Goal: Information Seeking & Learning: Check status

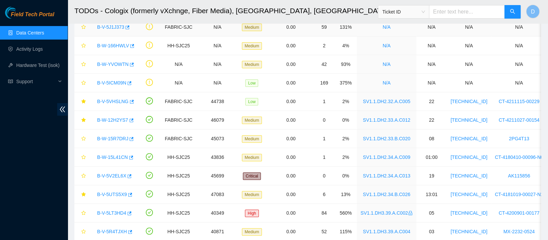
scroll to position [76, 0]
click at [32, 32] on link "Data Centers" at bounding box center [30, 32] width 28 height 5
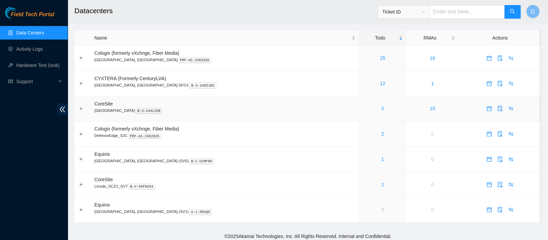
click at [381, 111] on link "6" at bounding box center [382, 108] width 3 height 5
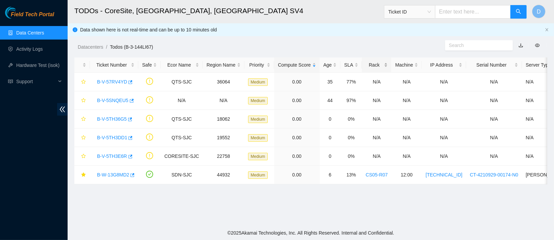
click at [372, 64] on div "Rack" at bounding box center [377, 64] width 22 height 7
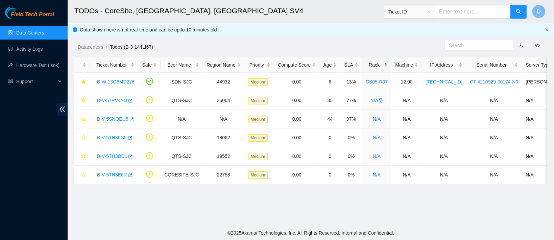
click at [44, 31] on link "Data Centers" at bounding box center [30, 32] width 28 height 5
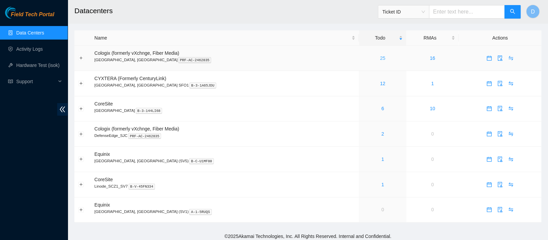
click at [380, 60] on link "25" at bounding box center [382, 57] width 5 height 5
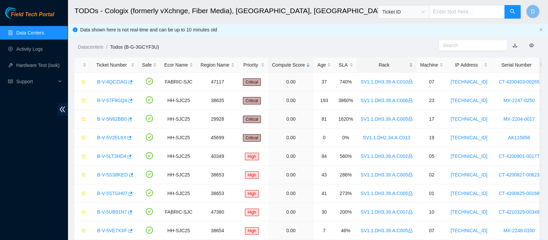
click at [392, 63] on div "Rack" at bounding box center [386, 64] width 52 height 7
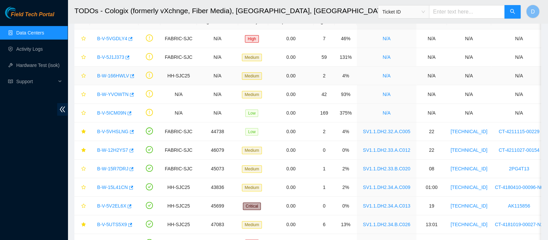
scroll to position [45, 0]
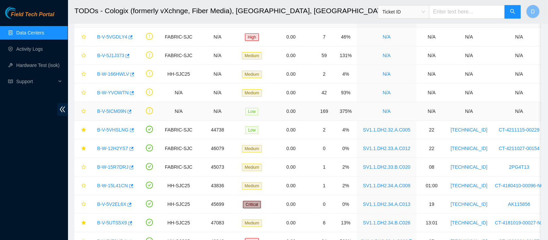
click at [118, 113] on link "B-V-5ICM09N" at bounding box center [111, 111] width 29 height 5
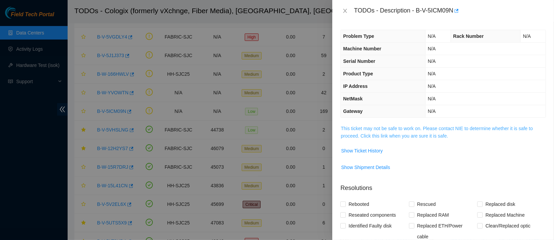
click at [361, 134] on link "This ticket may not be safe to work on. Please contact NIE to determine whether…" at bounding box center [437, 132] width 192 height 13
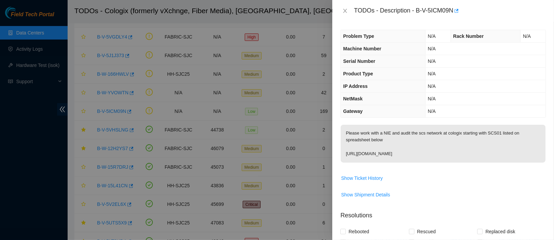
click at [344, 7] on div "TODOs - Description - B-V-5ICM09N" at bounding box center [443, 10] width 206 height 11
click at [344, 11] on icon "close" at bounding box center [345, 10] width 5 height 5
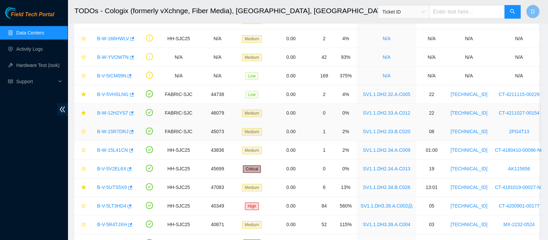
scroll to position [99, 0]
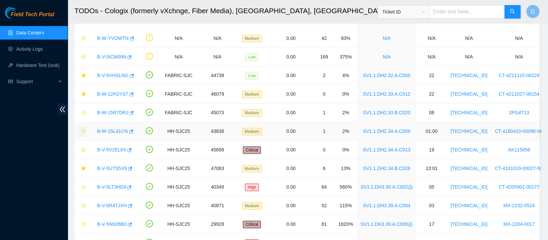
click at [84, 131] on icon "star" at bounding box center [83, 131] width 5 height 5
click at [83, 114] on icon "star" at bounding box center [83, 112] width 5 height 5
click at [82, 151] on icon "star" at bounding box center [83, 149] width 5 height 5
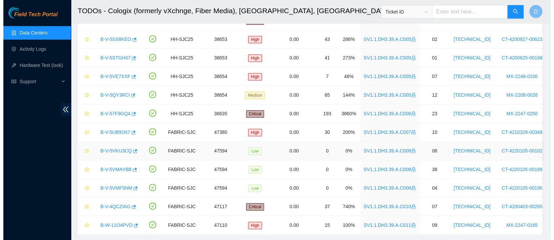
scroll to position [324, 0]
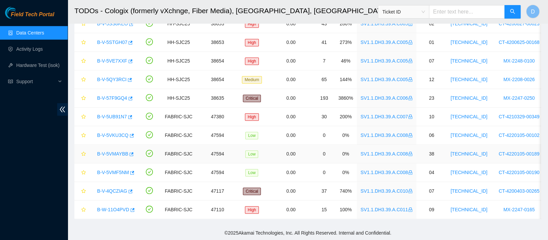
drag, startPoint x: 115, startPoint y: 147, endPoint x: 203, endPoint y: 145, distance: 87.9
click at [115, 151] on link "B-V-5VMAYBB" at bounding box center [112, 153] width 31 height 5
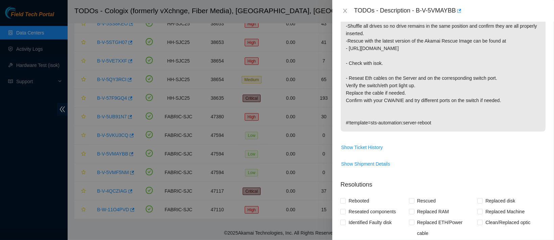
scroll to position [233, 0]
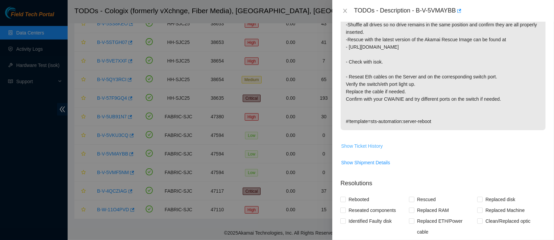
click at [360, 142] on span "Show Ticket History" at bounding box center [362, 145] width 42 height 7
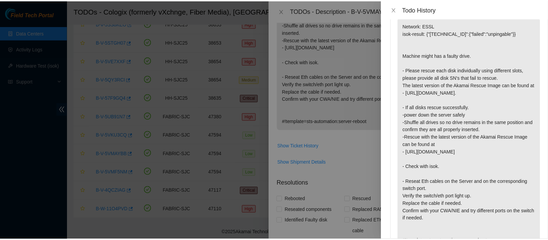
scroll to position [0, 0]
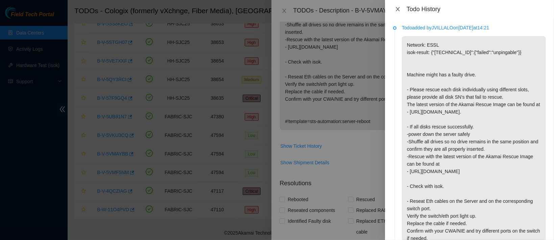
click at [399, 11] on icon "close" at bounding box center [398, 9] width 4 height 4
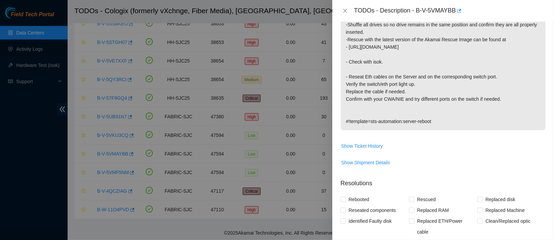
click at [347, 7] on div "TODOs - Description - B-V-5VMAYBB" at bounding box center [443, 10] width 206 height 11
click at [346, 12] on icon "close" at bounding box center [346, 11] width 4 height 4
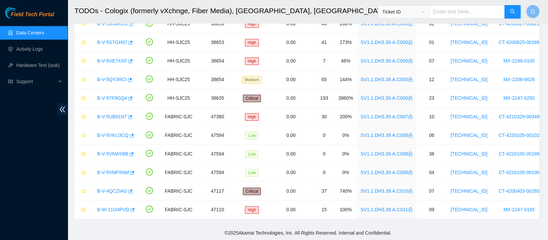
scroll to position [236, 0]
click at [30, 35] on link "Data Centers" at bounding box center [30, 32] width 28 height 5
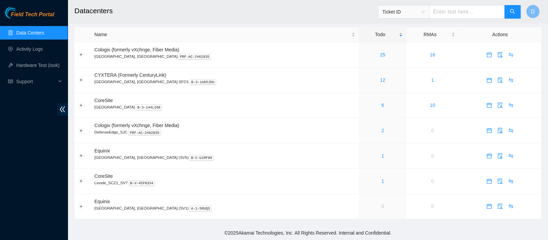
scroll to position [6, 0]
click at [31, 41] on ul "Data Centers Activity Logs Hardware Test (isok) Support" at bounding box center [34, 57] width 68 height 65
click at [28, 52] on link "Activity Logs" at bounding box center [29, 48] width 27 height 5
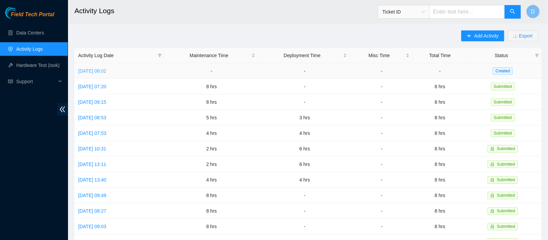
click at [106, 68] on link "Thu, 18 Sep 2025 08:02" at bounding box center [92, 70] width 28 height 5
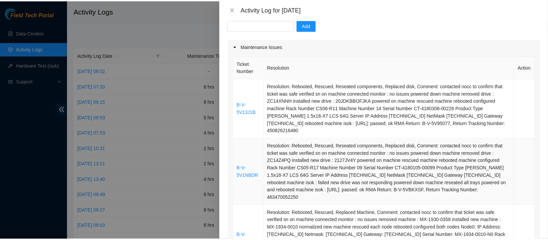
scroll to position [67, 0]
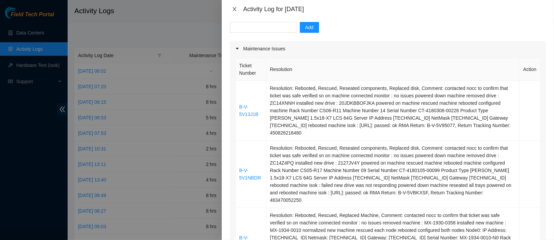
click at [234, 7] on icon "close" at bounding box center [235, 9] width 4 height 4
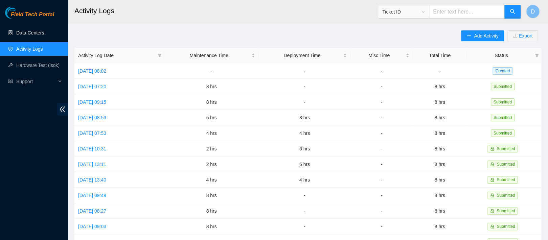
click at [33, 36] on link "Data Centers" at bounding box center [30, 32] width 28 height 5
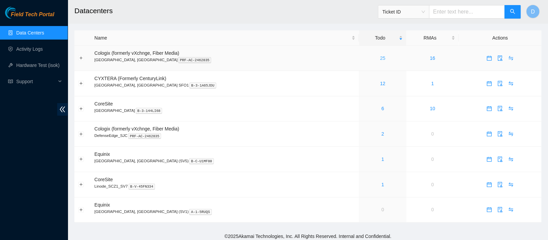
click at [380, 61] on link "25" at bounding box center [382, 57] width 5 height 5
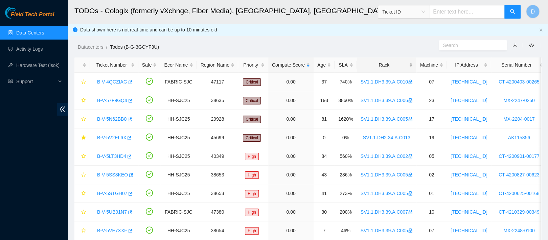
click at [370, 64] on div "Rack" at bounding box center [386, 64] width 52 height 7
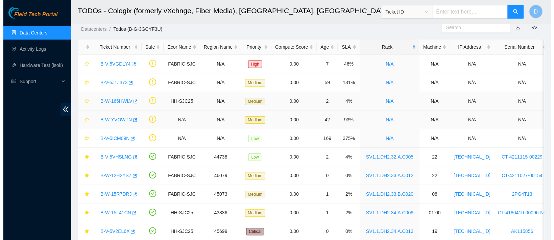
scroll to position [17, 0]
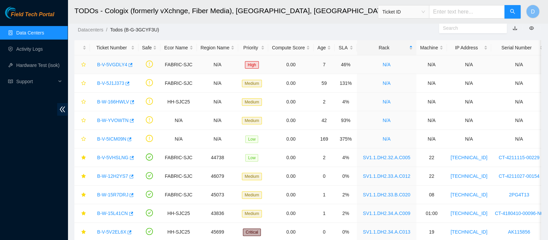
click at [105, 62] on link "B-V-5VGDLY4" at bounding box center [112, 64] width 30 height 5
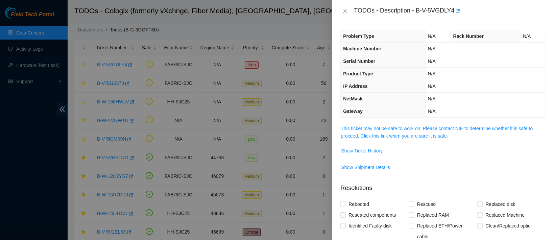
click at [372, 124] on td "This ticket may not be safe to work on. Please contact NIE to determine whether…" at bounding box center [443, 134] width 206 height 21
click at [373, 132] on span "This ticket may not be safe to work on. Please contact NIE to determine whether…" at bounding box center [443, 132] width 205 height 15
click at [388, 124] on td "This ticket may not be safe to work on. Please contact NIE to determine whether…" at bounding box center [443, 134] width 206 height 21
click at [383, 132] on link "This ticket may not be safe to work on. Please contact NIE to determine whether…" at bounding box center [437, 132] width 192 height 13
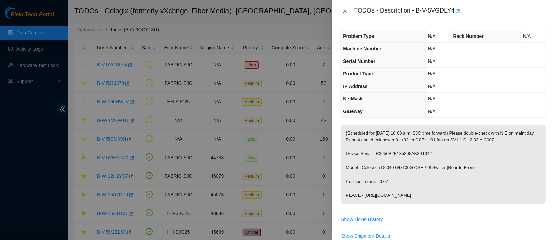
click at [346, 11] on icon "close" at bounding box center [345, 10] width 5 height 5
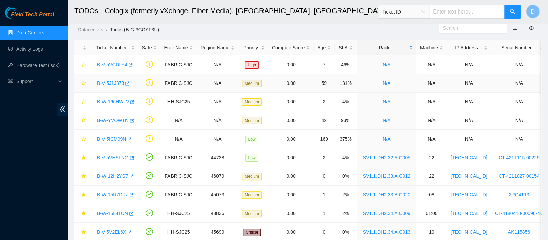
click at [113, 80] on link "B-V-5J1J373" at bounding box center [110, 82] width 27 height 5
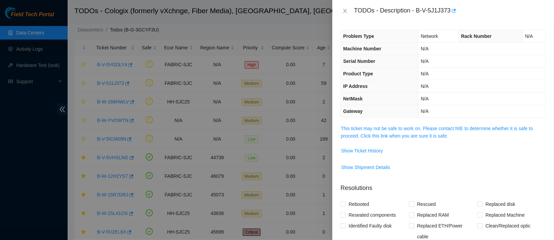
click at [363, 120] on div "Problem Type Network Rack Number N/A Machine Number N/A Serial Number N/A Produ…" at bounding box center [443, 131] width 222 height 218
click at [357, 131] on span "This ticket may not be safe to work on. Please contact NIE to determine whether…" at bounding box center [443, 132] width 205 height 15
click at [359, 122] on div "Problem Type Network Rack Number N/A Machine Number N/A Serial Number N/A Produ…" at bounding box center [443, 131] width 222 height 218
click at [357, 126] on link "This ticket may not be safe to work on. Please contact NIE to determine whether…" at bounding box center [437, 132] width 192 height 13
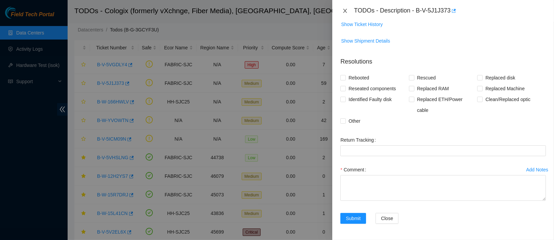
click at [347, 9] on icon "close" at bounding box center [345, 10] width 5 height 5
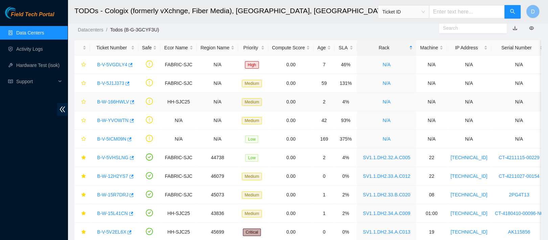
click at [116, 102] on link "B-W-166HWLV" at bounding box center [113, 101] width 32 height 5
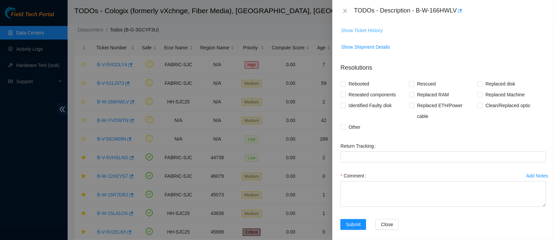
scroll to position [72, 0]
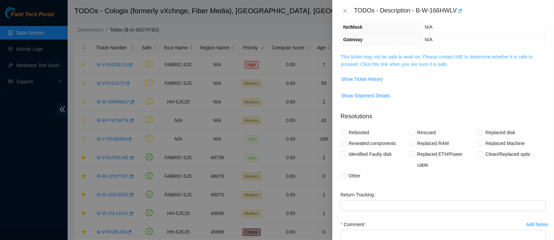
click at [369, 56] on link "This ticket may not be safe to work on. Please contact NIE to determine whether…" at bounding box center [437, 60] width 192 height 13
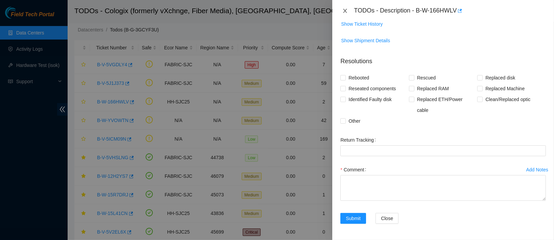
click at [341, 13] on button "Close" at bounding box center [344, 11] width 9 height 6
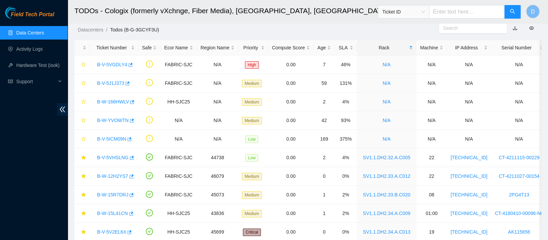
scroll to position [150, 0]
